Goal: Use online tool/utility: Utilize a website feature to perform a specific function

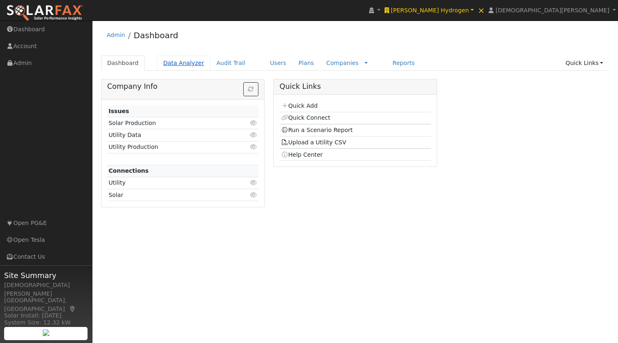
click at [189, 59] on link "Data Analyzer" at bounding box center [183, 62] width 53 height 15
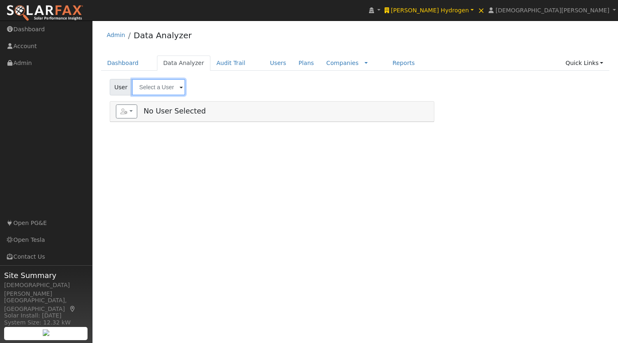
click at [140, 90] on input "text" at bounding box center [158, 87] width 53 height 16
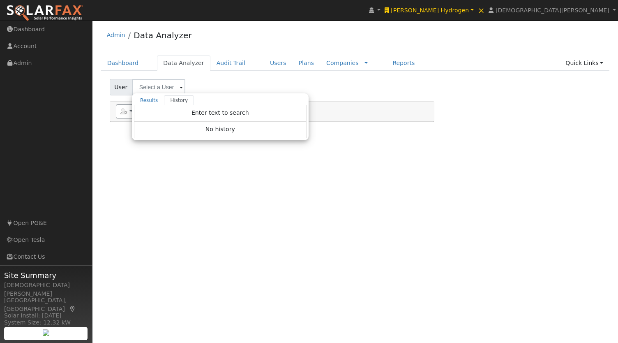
click at [207, 78] on div "User Results History Enter text to search All Companies Enter text to search No…" at bounding box center [355, 85] width 494 height 19
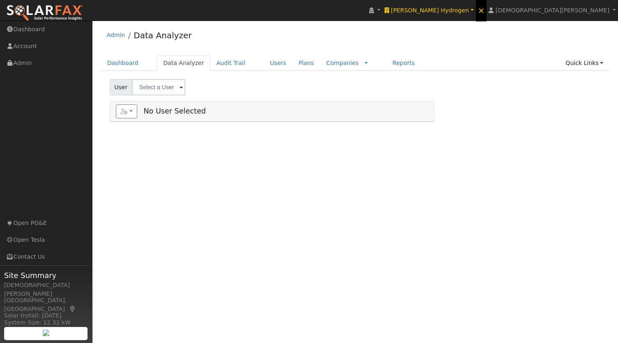
click at [485, 13] on span "×" at bounding box center [481, 10] width 7 height 10
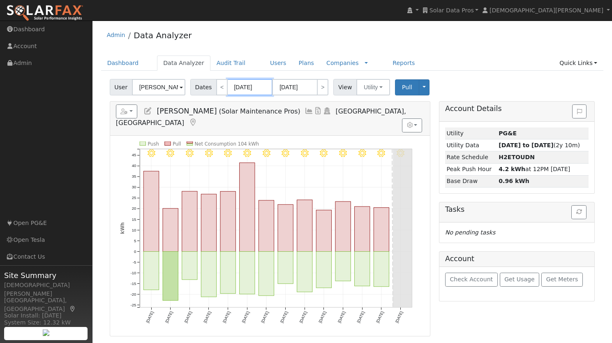
click at [247, 85] on input "[DATE]" at bounding box center [249, 87] width 45 height 16
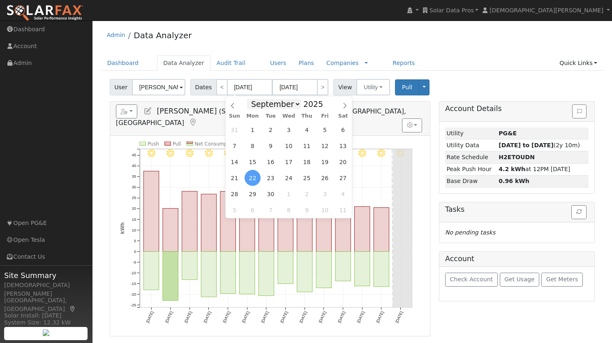
click at [295, 104] on select "January February March April May June July August September October November De…" at bounding box center [274, 104] width 54 height 10
select select "0"
click at [249, 99] on select "January February March April May June July August September October November De…" at bounding box center [274, 104] width 54 height 10
click at [325, 107] on span at bounding box center [328, 106] width 6 height 5
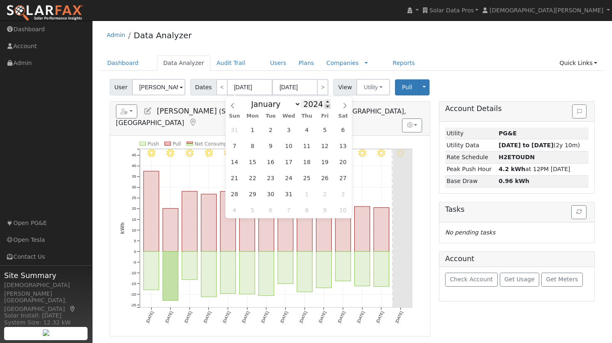
type input "2023"
click at [233, 127] on span "1" at bounding box center [234, 130] width 16 height 16
type input "[DATE]"
type input "2023"
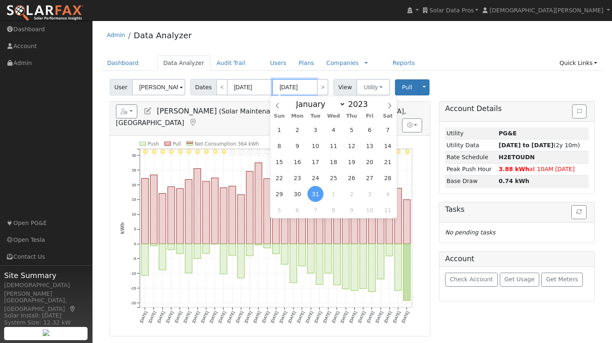
click at [286, 89] on input "[DATE]" at bounding box center [294, 87] width 45 height 16
click at [328, 105] on select "January February March April May June July August September October November De…" at bounding box center [319, 104] width 54 height 10
select select "8"
click at [294, 99] on select "January February March April May June July August September October November De…" at bounding box center [319, 104] width 54 height 10
click at [369, 101] on span at bounding box center [372, 101] width 6 height 5
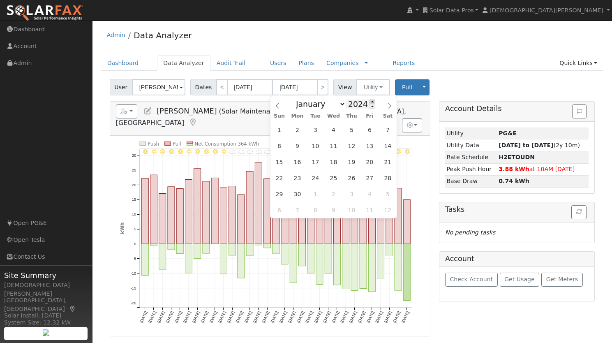
click at [369, 101] on span at bounding box center [372, 101] width 6 height 5
type input "2025"
click at [318, 196] on span "30" at bounding box center [315, 194] width 16 height 16
type input "[DATE]"
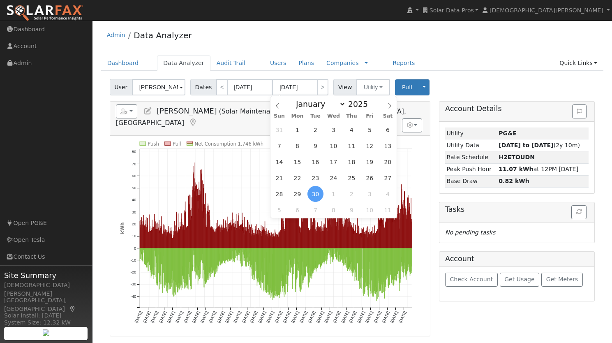
drag, startPoint x: 219, startPoint y: 25, endPoint x: 205, endPoint y: 6, distance: 22.9
click at [219, 25] on div "Admin Data Analyzer" at bounding box center [352, 37] width 502 height 25
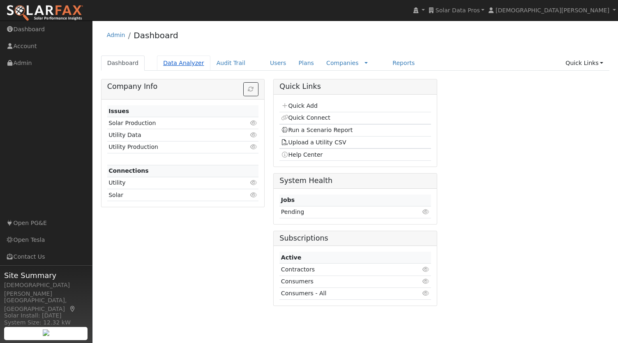
click at [192, 65] on link "Data Analyzer" at bounding box center [183, 62] width 53 height 15
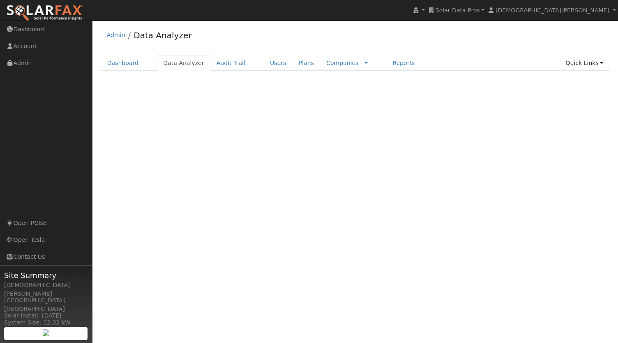
select select "8"
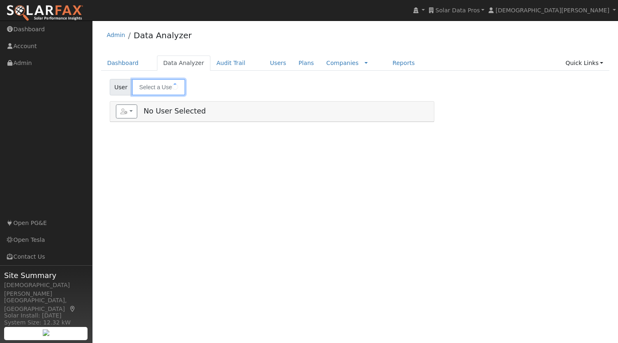
type input "[PERSON_NAME]"
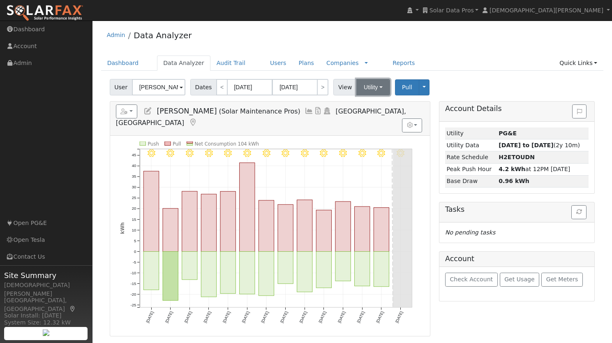
click at [363, 86] on button "Utility" at bounding box center [373, 87] width 34 height 16
click at [370, 117] on link "Solar" at bounding box center [384, 117] width 57 height 12
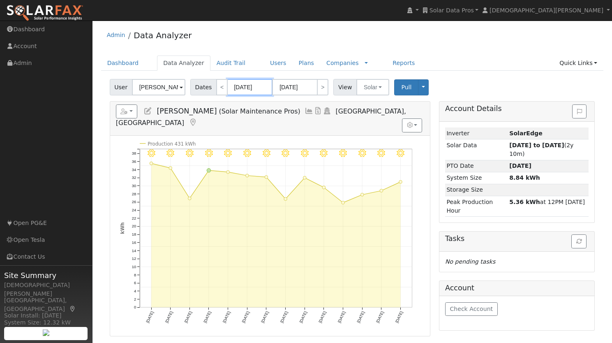
click at [246, 88] on input "[DATE]" at bounding box center [249, 87] width 45 height 16
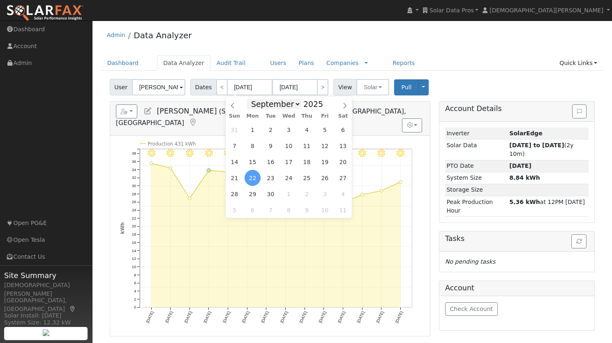
click at [292, 103] on select "January February March April May June July August September October November De…" at bounding box center [274, 104] width 54 height 10
select select "0"
click at [249, 99] on select "January February March April May June July August September October November De…" at bounding box center [274, 104] width 54 height 10
click at [325, 106] on span at bounding box center [328, 106] width 6 height 5
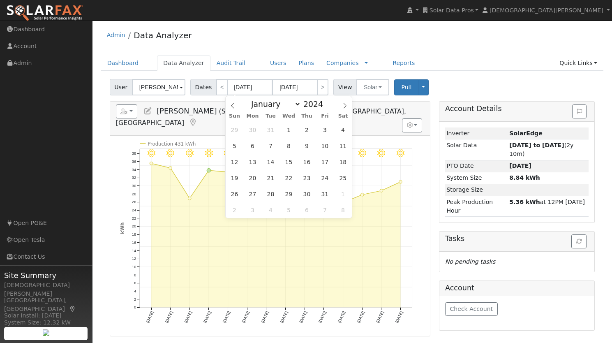
type input "2023"
drag, startPoint x: 235, startPoint y: 129, endPoint x: 262, endPoint y: 120, distance: 27.9
click at [236, 129] on span "1" at bounding box center [234, 130] width 16 height 16
type input "[DATE]"
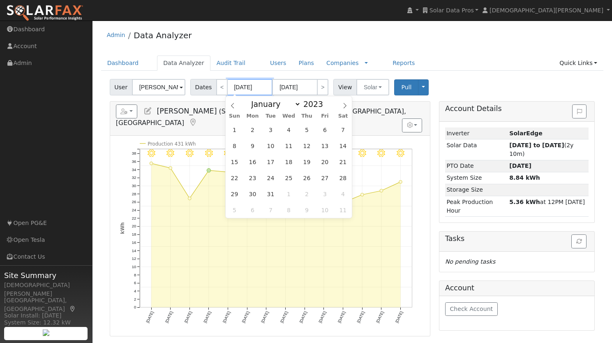
type input "2023"
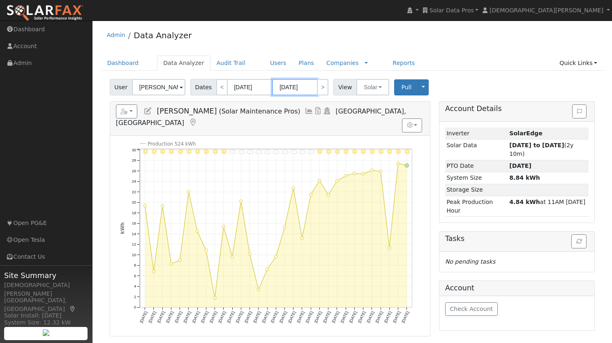
click at [299, 85] on input "[DATE]" at bounding box center [294, 87] width 45 height 16
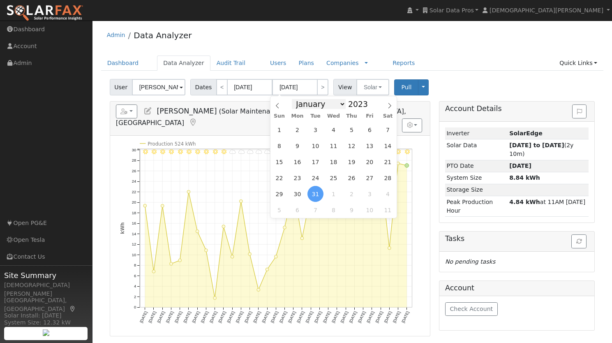
click at [330, 104] on select "January February March April May June July August September October November De…" at bounding box center [319, 104] width 54 height 10
select select "8"
click at [294, 99] on select "January February March April May June July August September October November De…" at bounding box center [319, 104] width 54 height 10
click at [369, 101] on span at bounding box center [372, 101] width 6 height 5
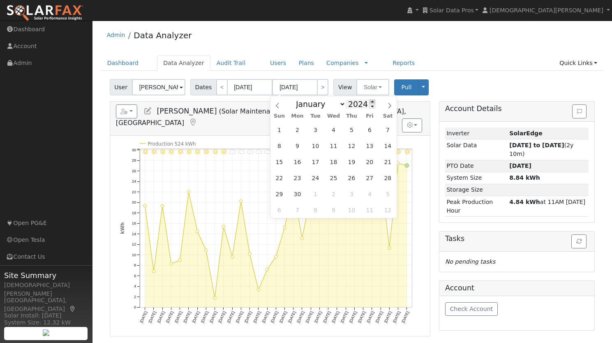
type input "2025"
click at [321, 192] on span "30" at bounding box center [315, 194] width 16 height 16
type input "[DATE]"
